Goal: Task Accomplishment & Management: Complete application form

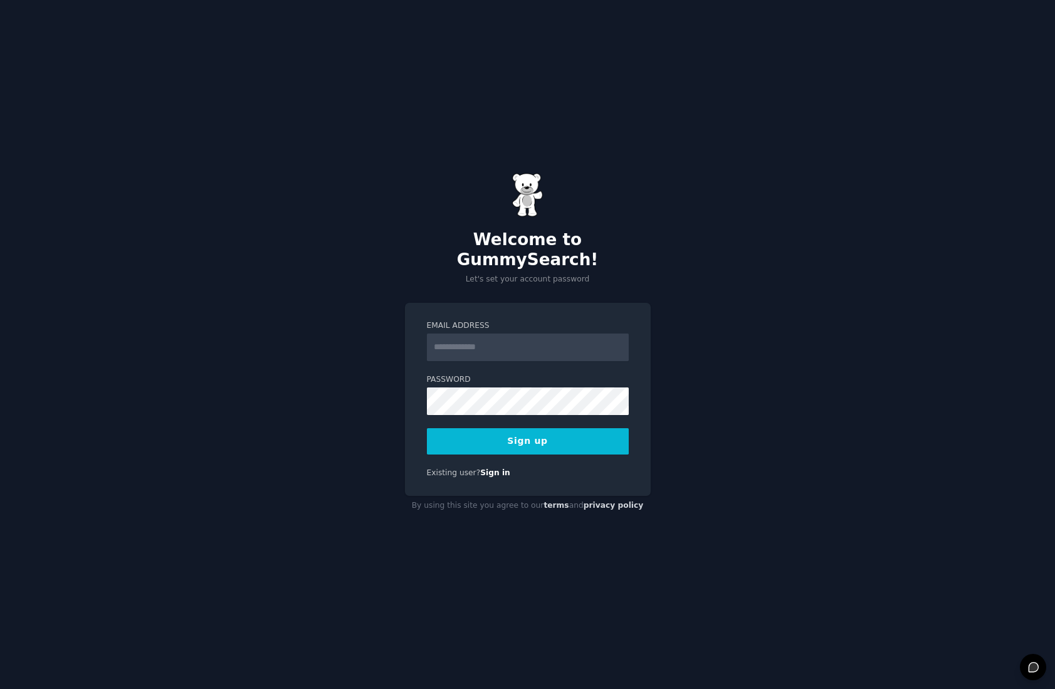
click at [708, 251] on div "Welcome to GummySearch! Let's set your account password Email Address Password …" at bounding box center [527, 344] width 1055 height 689
click at [476, 336] on input "Email Address" at bounding box center [528, 347] width 202 height 28
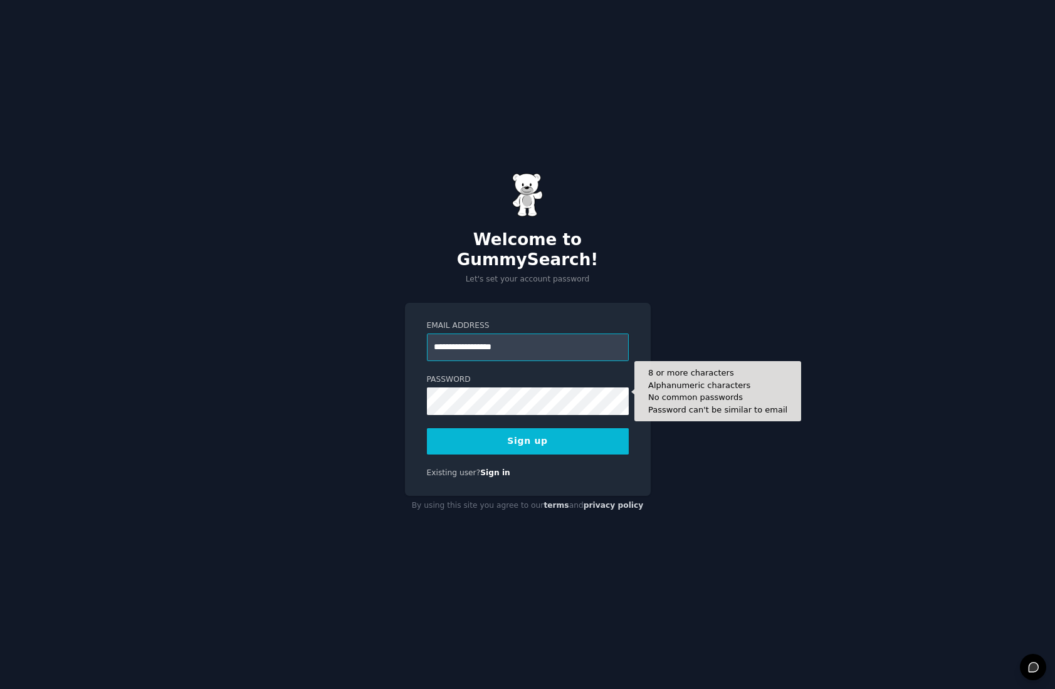
type input "**********"
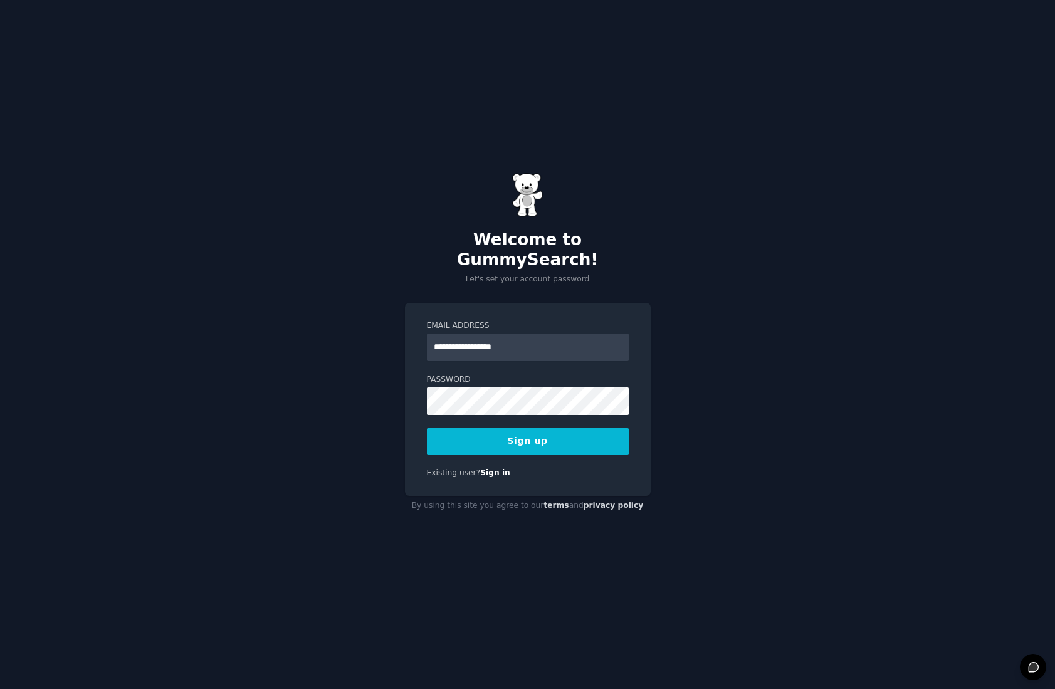
click at [511, 429] on button "Sign up" at bounding box center [528, 441] width 202 height 26
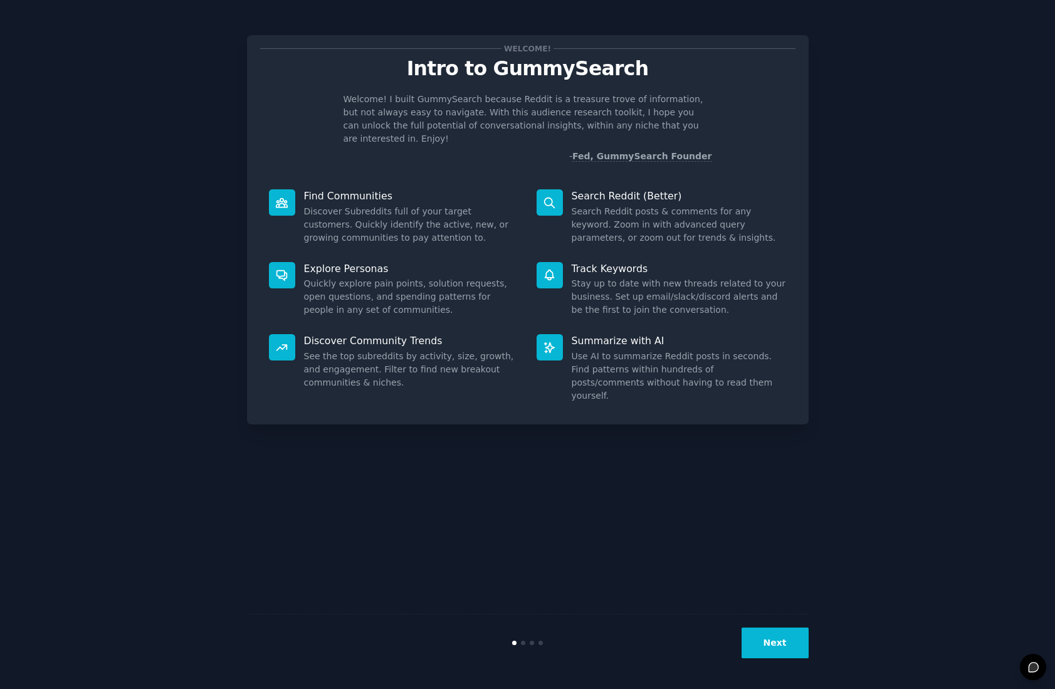
click at [769, 649] on button "Next" at bounding box center [774, 642] width 67 height 31
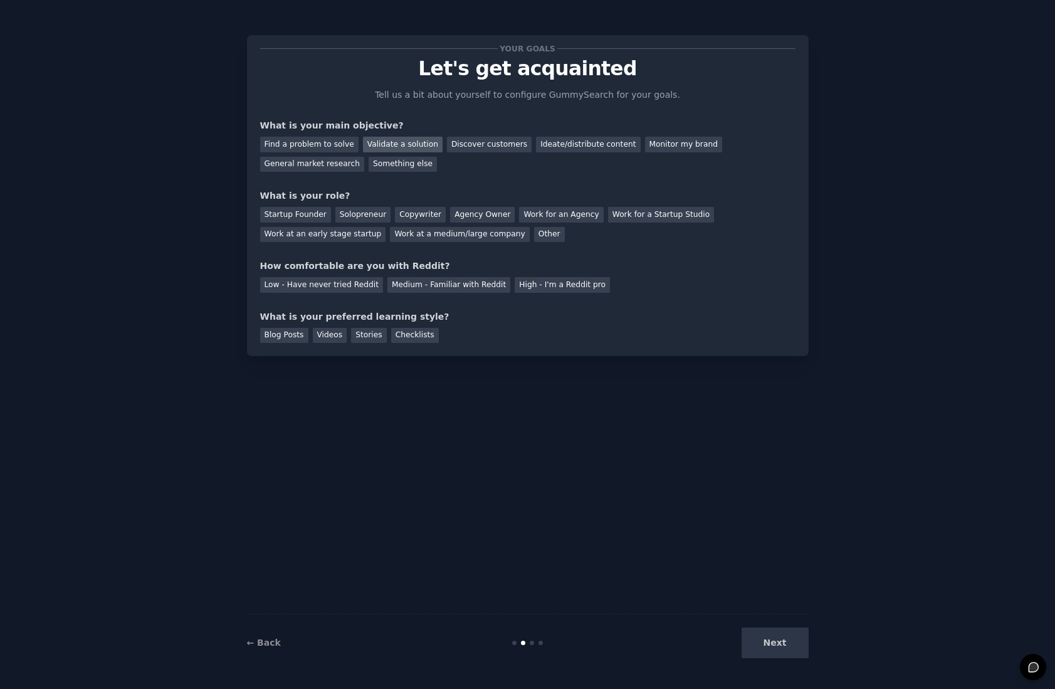
click at [408, 143] on div "Validate a solution" at bounding box center [403, 145] width 80 height 16
click at [773, 644] on div "Next" at bounding box center [714, 642] width 187 height 31
click at [543, 286] on div "High - I'm a Reddit pro" at bounding box center [562, 285] width 95 height 16
click at [334, 238] on div "Work at an early stage startup" at bounding box center [323, 235] width 126 height 16
click at [325, 332] on div "Videos" at bounding box center [330, 336] width 34 height 16
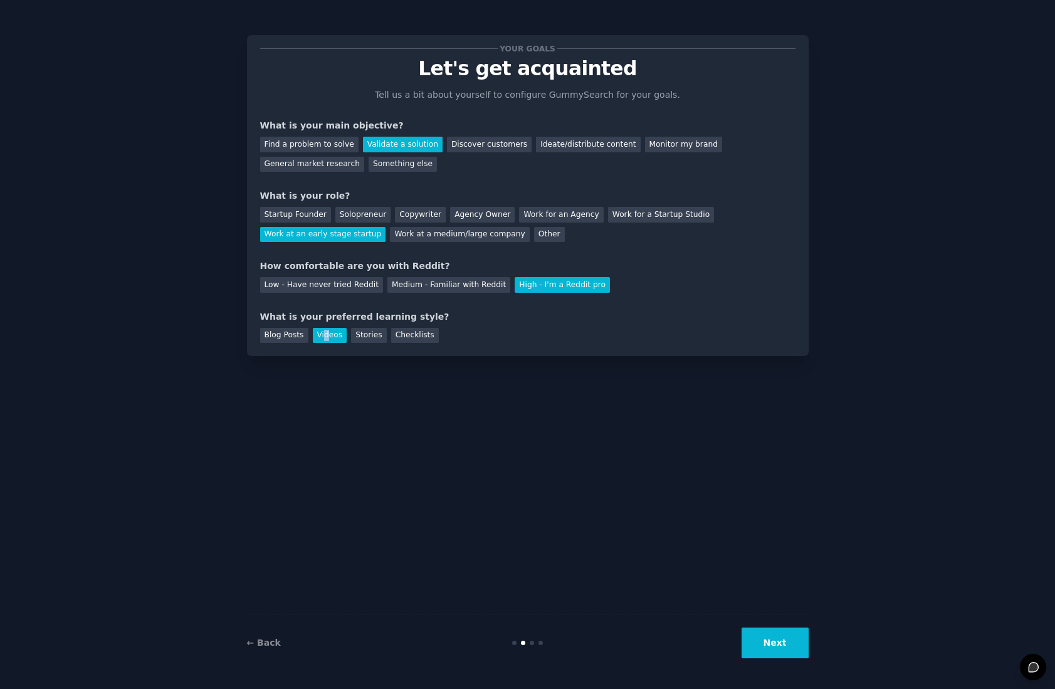
click at [771, 634] on button "Next" at bounding box center [774, 642] width 67 height 31
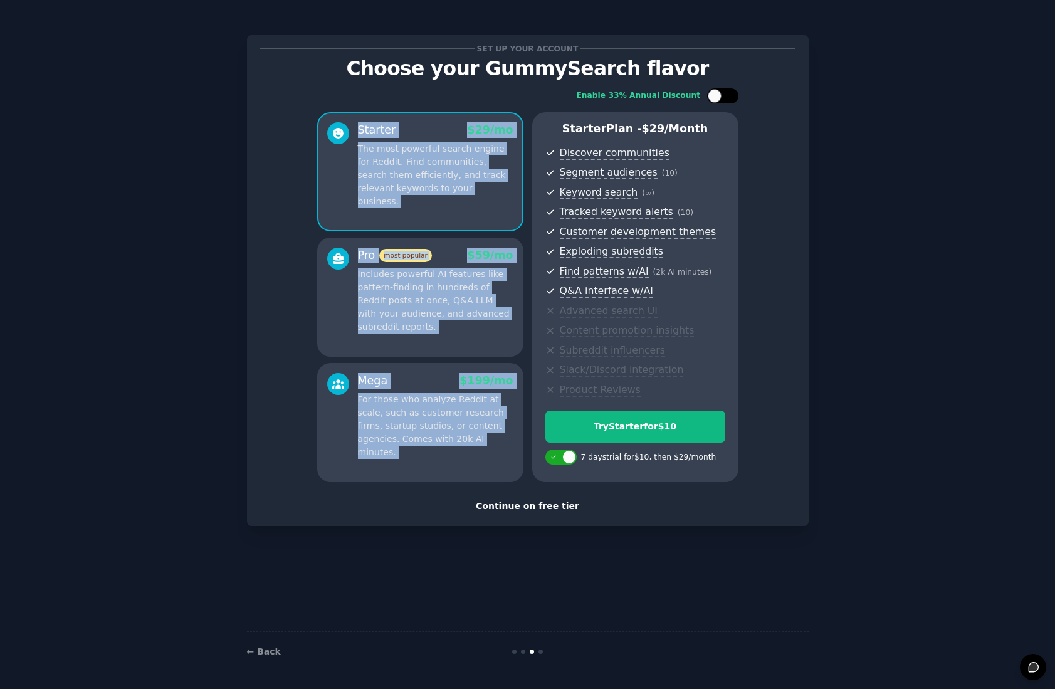
click at [721, 103] on div "Enable 33% Annual Discount Starter $ 29 /mo The most powerful search engine for…" at bounding box center [527, 285] width 535 height 411
click at [716, 93] on div at bounding box center [715, 96] width 14 height 14
checkbox input "true"
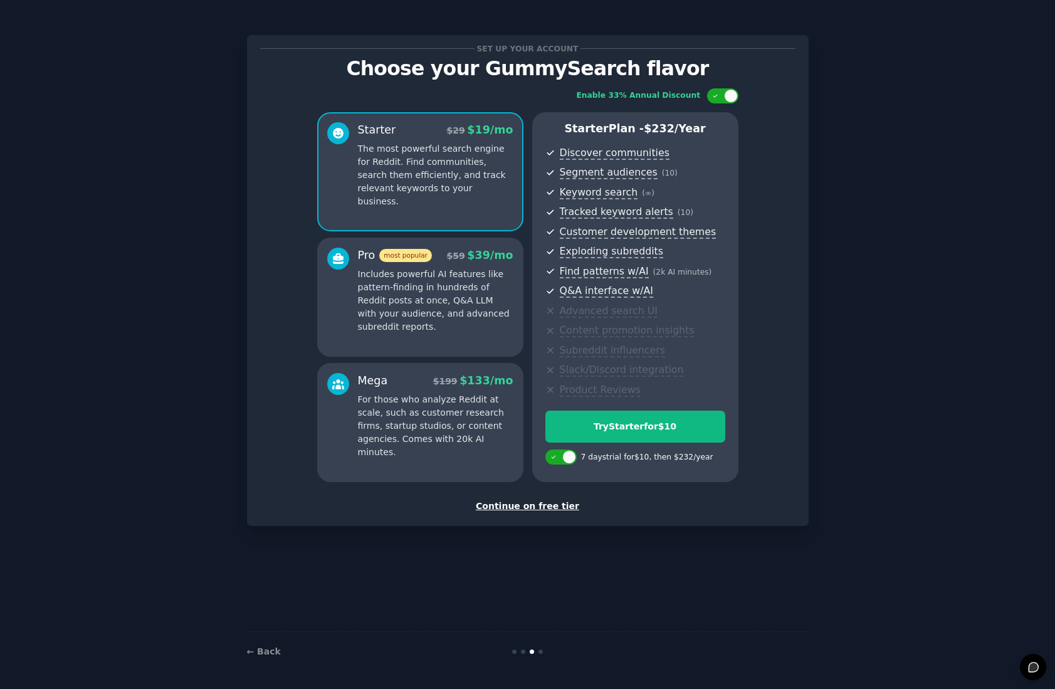
click at [533, 502] on div "Continue on free tier" at bounding box center [527, 505] width 535 height 13
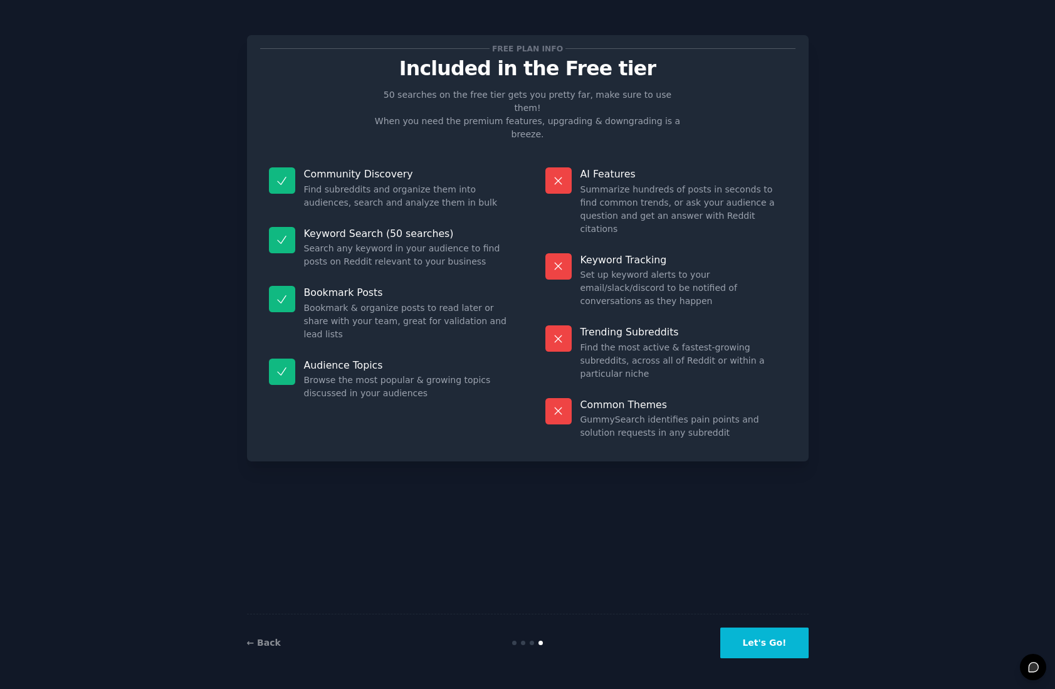
click at [783, 635] on button "Let's Go!" at bounding box center [764, 642] width 88 height 31
